Goal: Information Seeking & Learning: Learn about a topic

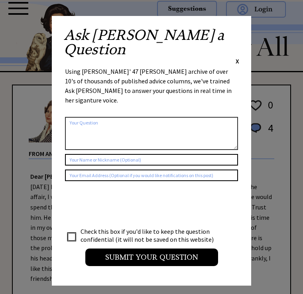
click at [240, 27] on div "Ask [PERSON_NAME] a Question X Using [PERSON_NAME]' 47 [PERSON_NAME] archive of…" at bounding box center [151, 151] width 199 height 270
click at [233, 29] on div "Ask Ann a Question X" at bounding box center [152, 47] width 176 height 38
click at [230, 32] on div "Ask Ann a Question X" at bounding box center [152, 47] width 176 height 38
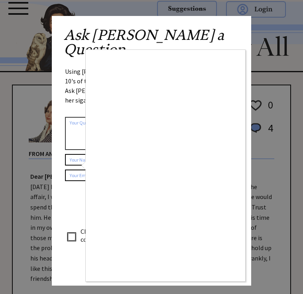
click at [72, 199] on div at bounding box center [151, 147] width 303 height 294
click at [256, 195] on div at bounding box center [151, 147] width 303 height 294
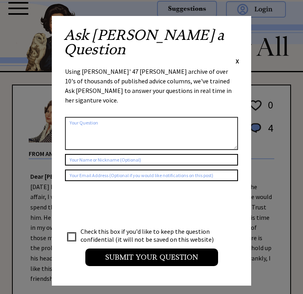
click at [238, 57] on span "X" at bounding box center [238, 61] width 4 height 8
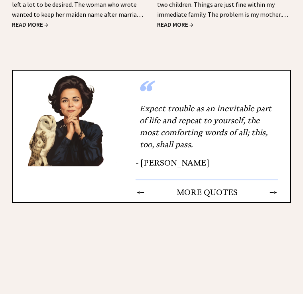
scroll to position [1187, 0]
click at [277, 188] on td "→" at bounding box center [273, 193] width 8 height 10
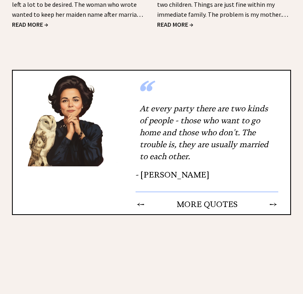
scroll to position [1188, 0]
click at [276, 199] on td "→" at bounding box center [273, 204] width 8 height 10
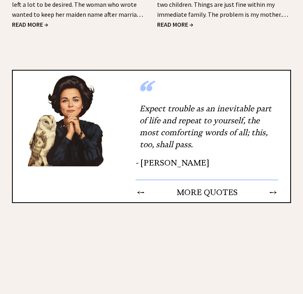
click at [275, 187] on td "→" at bounding box center [273, 192] width 8 height 10
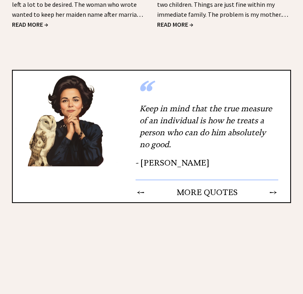
click at [285, 173] on div "“ Keep in mind that the true measure of an individual is how he treats a person…" at bounding box center [207, 136] width 167 height 131
click at [277, 187] on td "→" at bounding box center [273, 192] width 8 height 10
click at [273, 187] on td "→" at bounding box center [273, 192] width 8 height 10
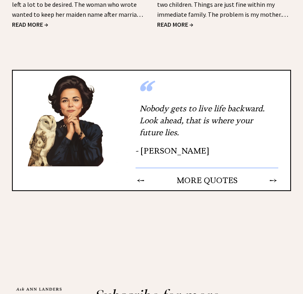
click at [278, 175] on td "→" at bounding box center [273, 180] width 8 height 10
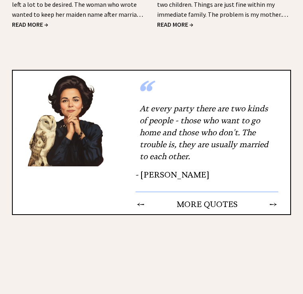
click at [275, 199] on td "→" at bounding box center [273, 204] width 8 height 10
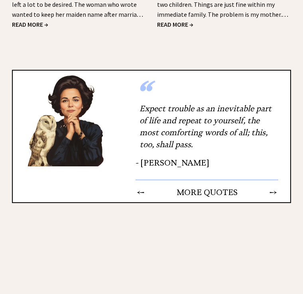
click at [274, 187] on td "→" at bounding box center [273, 192] width 8 height 10
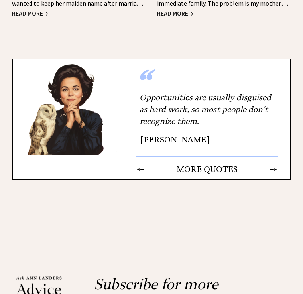
scroll to position [1198, 0]
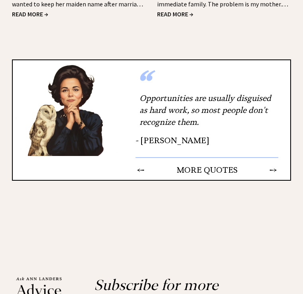
click at [277, 165] on td "→" at bounding box center [273, 170] width 8 height 10
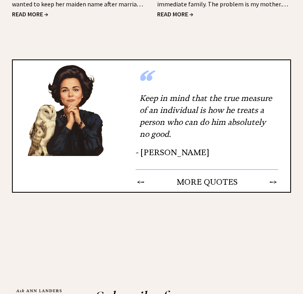
click at [276, 177] on td "→" at bounding box center [273, 182] width 8 height 10
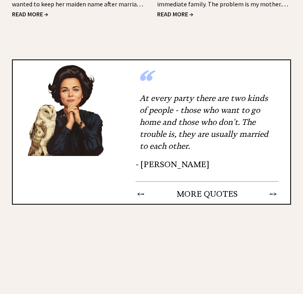
click at [273, 189] on td "→" at bounding box center [273, 194] width 8 height 10
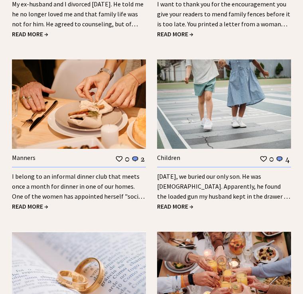
scroll to position [842, 0]
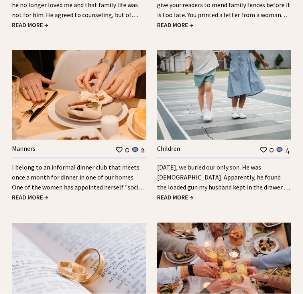
click at [186, 194] on span "READ MORE →" at bounding box center [175, 198] width 36 height 8
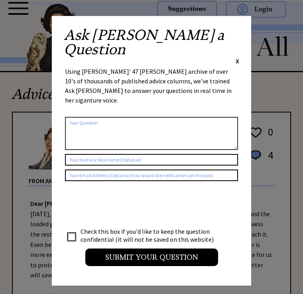
click at [235, 24] on div "Ask [PERSON_NAME] a Question X Using [PERSON_NAME]' 47 [PERSON_NAME] archive of…" at bounding box center [151, 151] width 199 height 270
click at [239, 57] on span "X" at bounding box center [238, 61] width 4 height 8
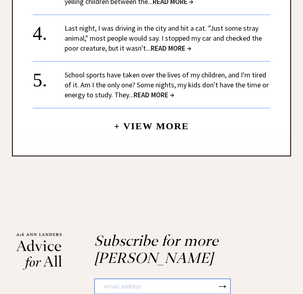
scroll to position [1018, 0]
